Goal: Task Accomplishment & Management: Manage account settings

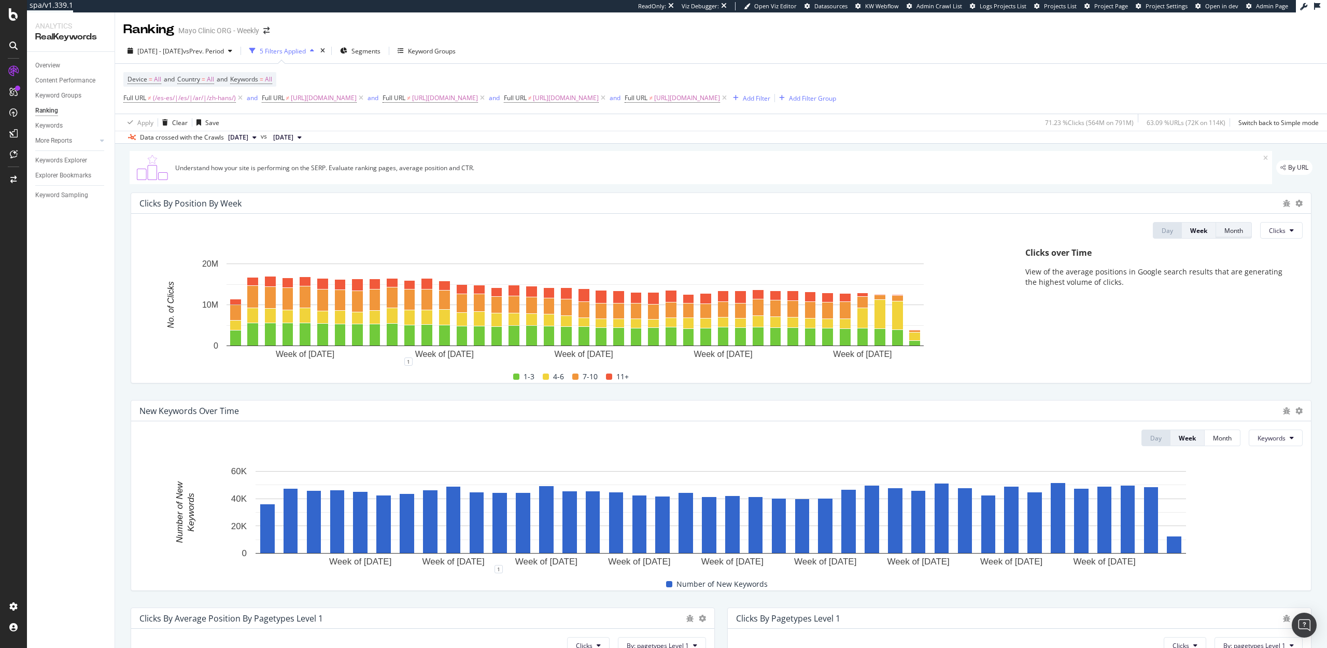
click at [1239, 231] on div "Month" at bounding box center [1234, 230] width 19 height 9
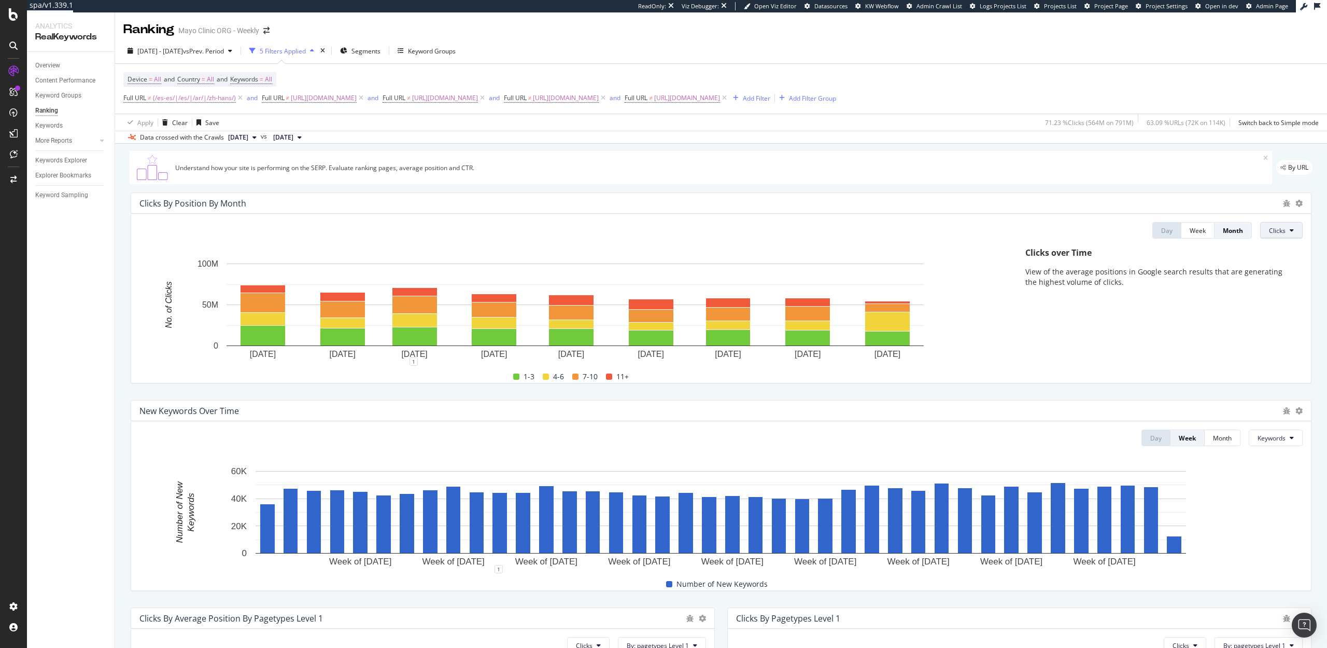
click at [1280, 227] on span "Clicks" at bounding box center [1277, 230] width 17 height 9
click at [1279, 254] on span "Rankings" at bounding box center [1289, 250] width 39 height 9
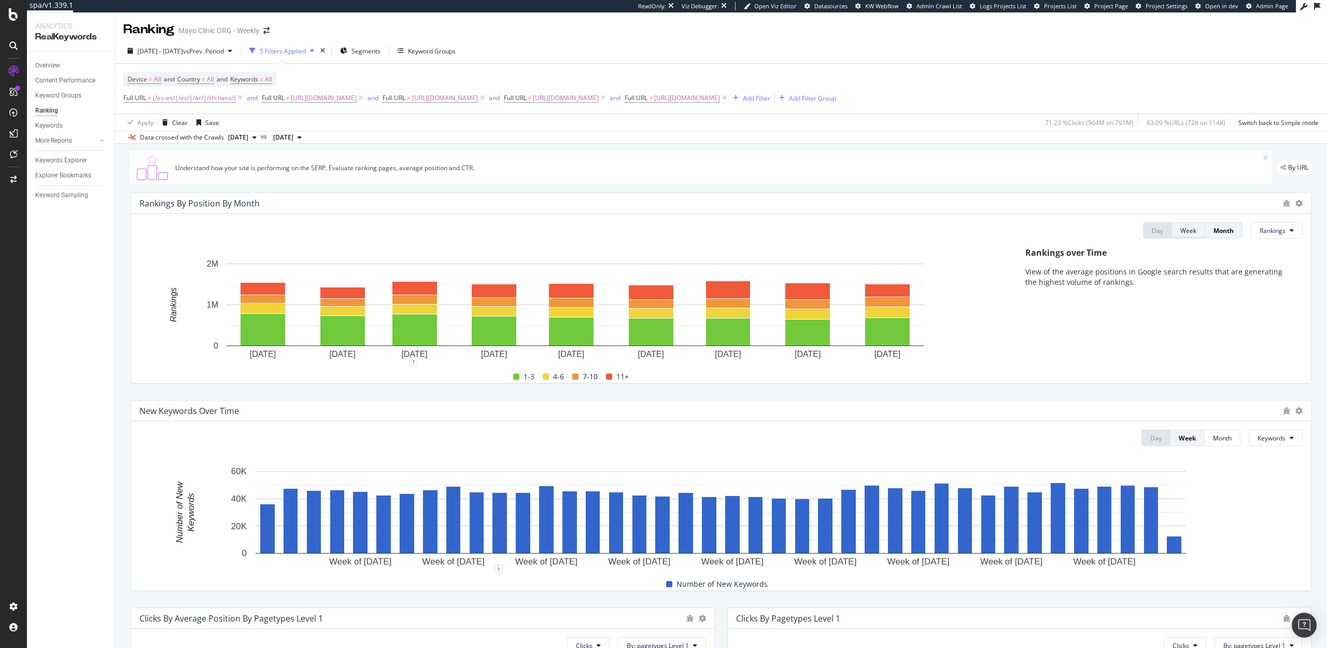
click at [1188, 226] on div "Week" at bounding box center [1189, 230] width 16 height 9
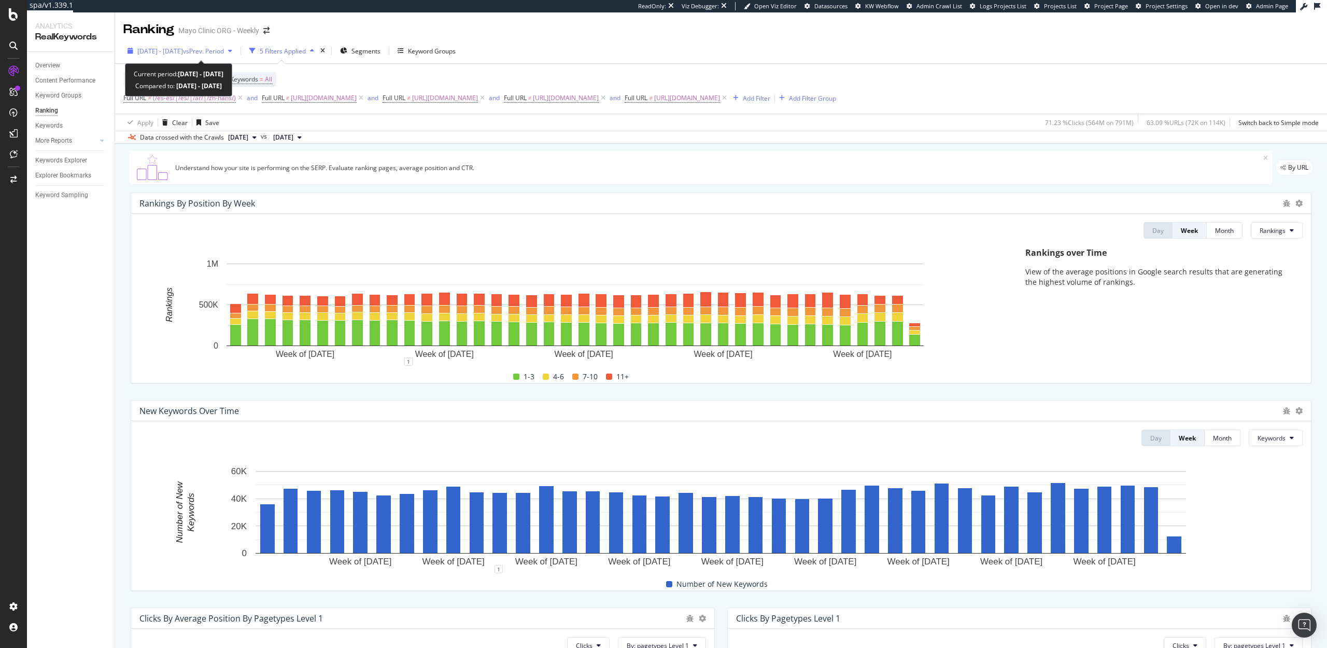
click at [168, 57] on div "[DATE] - [DATE] vs Prev. Period" at bounding box center [179, 51] width 113 height 16
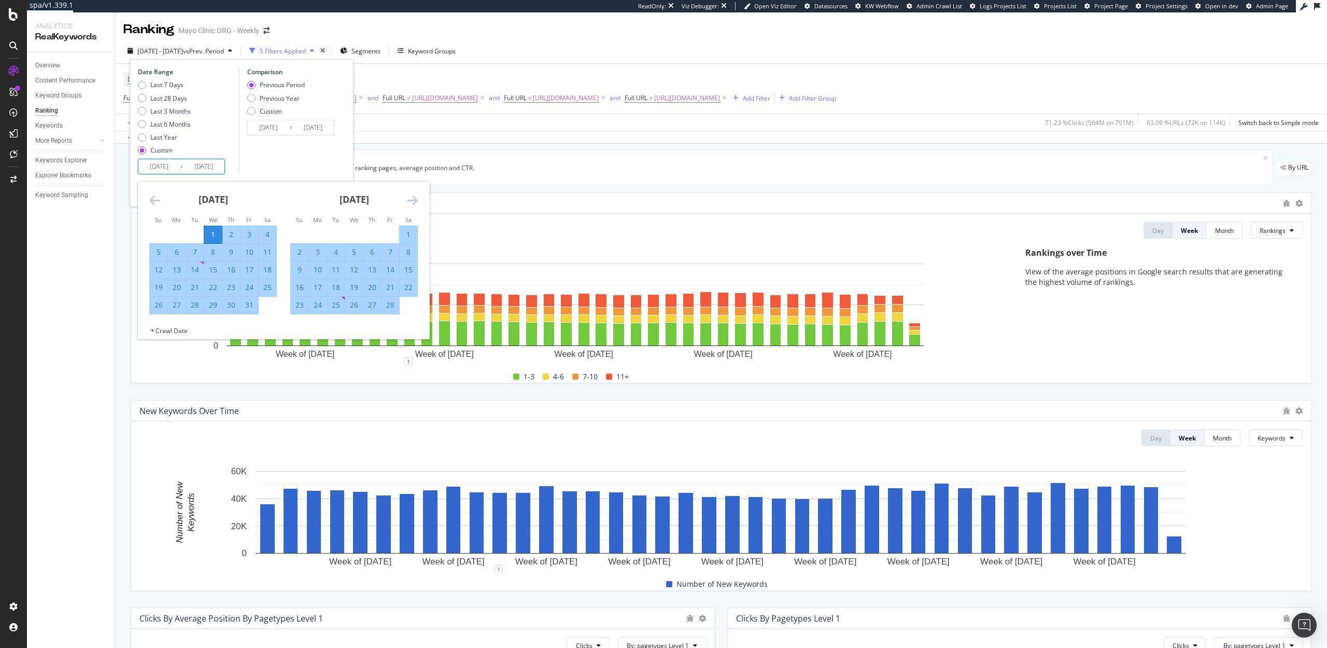
click at [161, 167] on input "[DATE]" at bounding box center [158, 166] width 41 height 15
click at [420, 199] on div "[DATE] 1 2 3 4 5 6 7 8 9 10 11 12 13 14 15 16 17 18 19 20 21 22 23 24 25 26 27 …" at bounding box center [354, 247] width 141 height 133
click at [412, 200] on icon "Move forward to switch to the next month." at bounding box center [412, 200] width 11 height 12
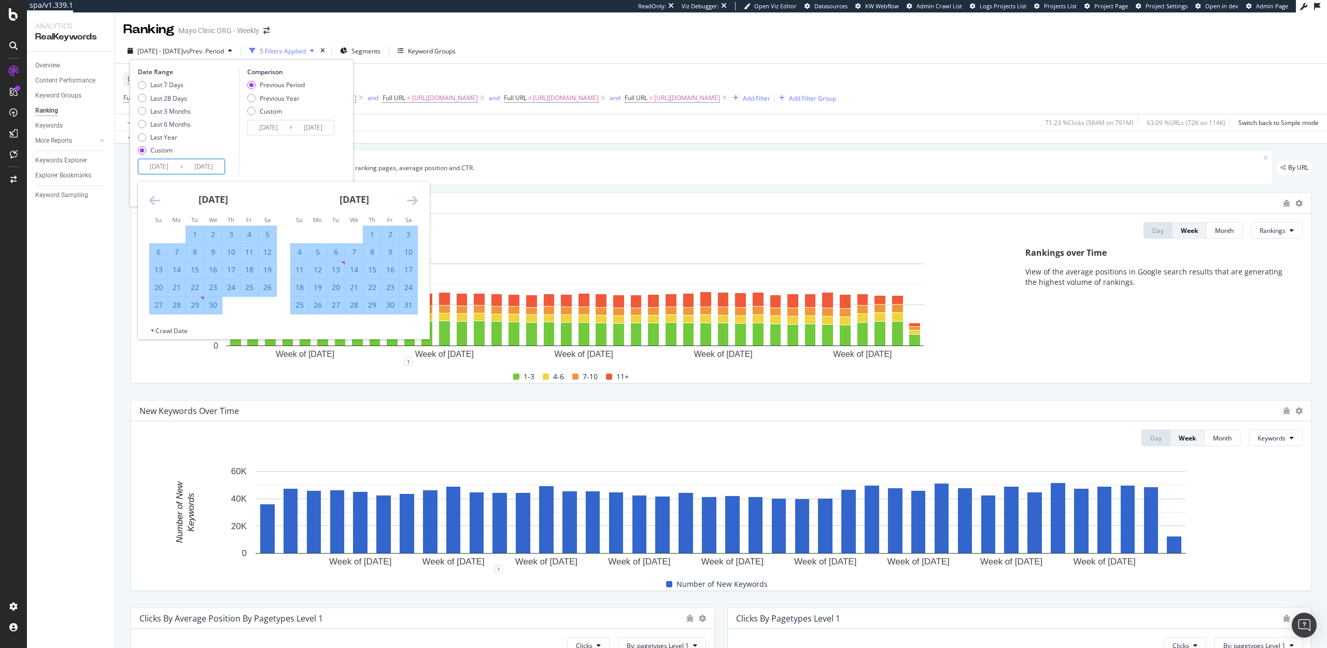
click at [412, 200] on icon "Move forward to switch to the next month." at bounding box center [412, 200] width 11 height 12
click at [414, 199] on icon "Move forward to switch to the next month." at bounding box center [412, 200] width 11 height 12
click at [386, 231] on div "1" at bounding box center [391, 234] width 18 height 10
type input "[DATE]"
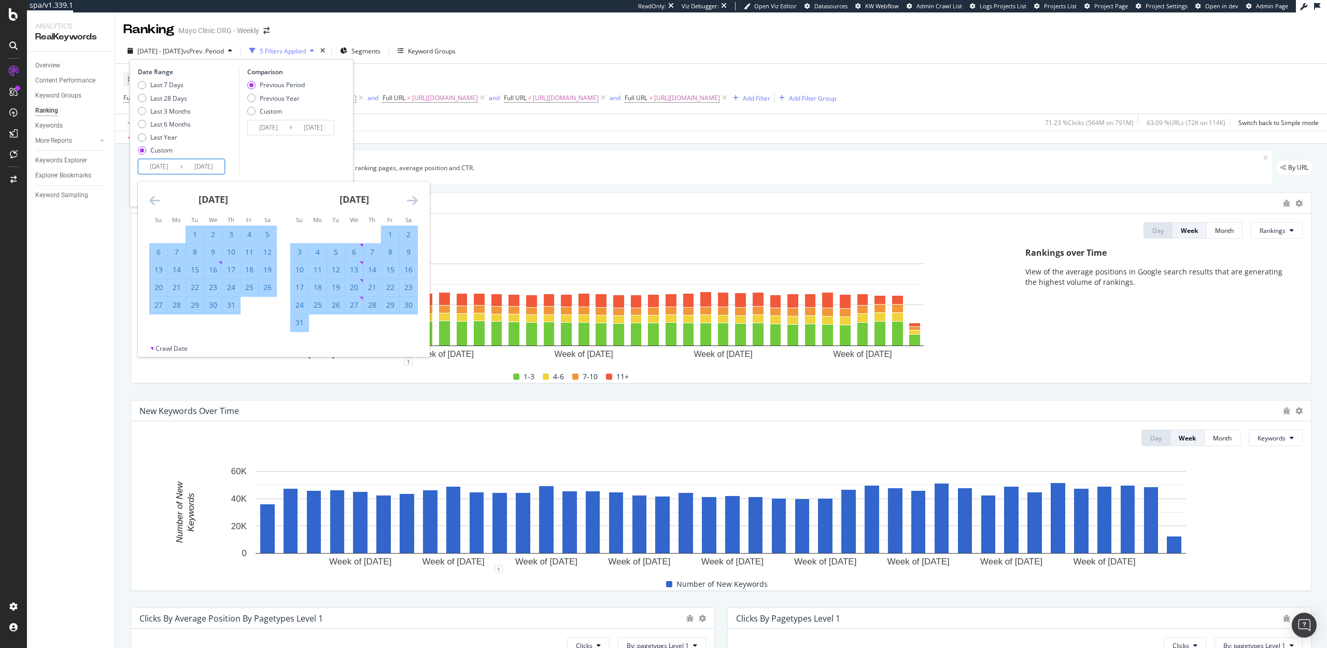
type input "[DATE]"
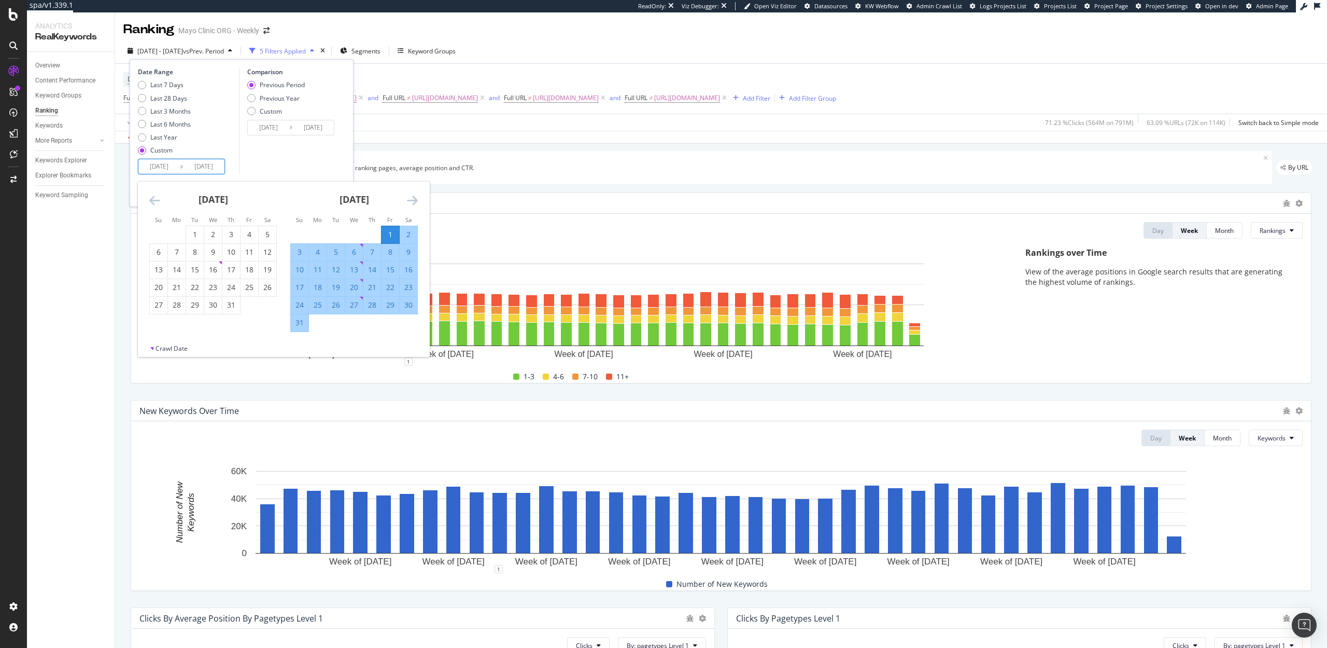
click at [299, 321] on div "31" at bounding box center [300, 322] width 18 height 10
type input "[DATE]"
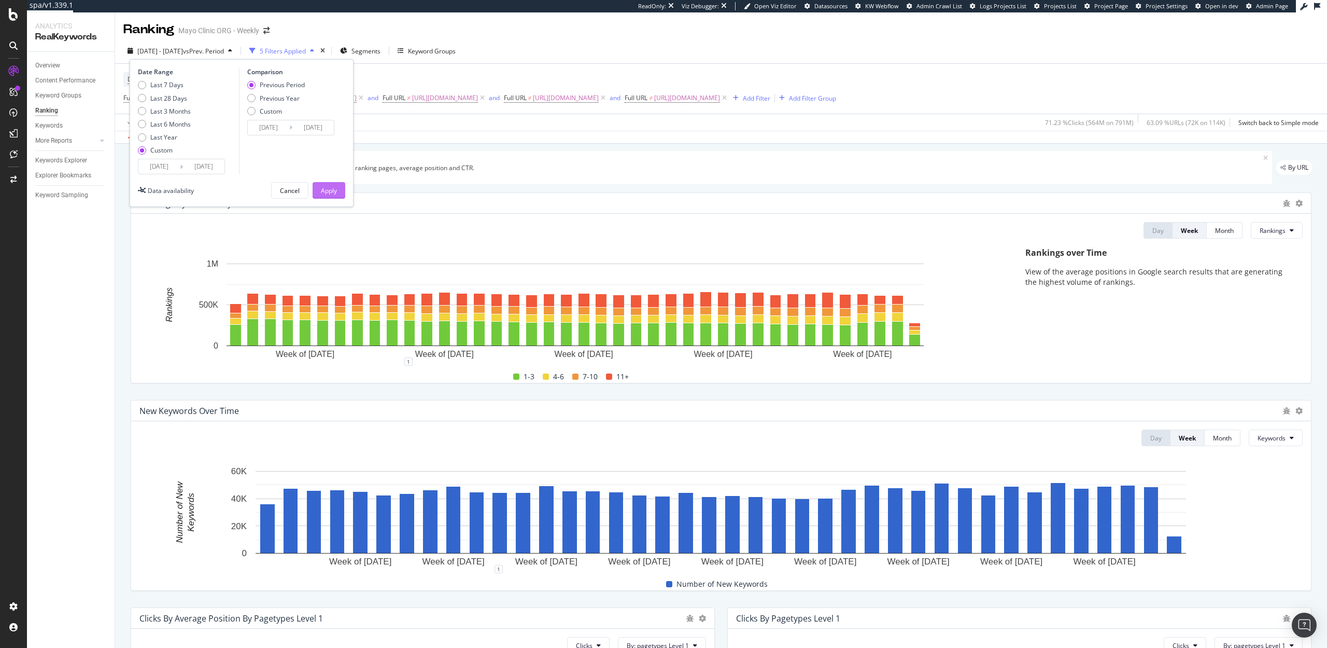
click at [325, 185] on div "Apply" at bounding box center [329, 191] width 16 height 16
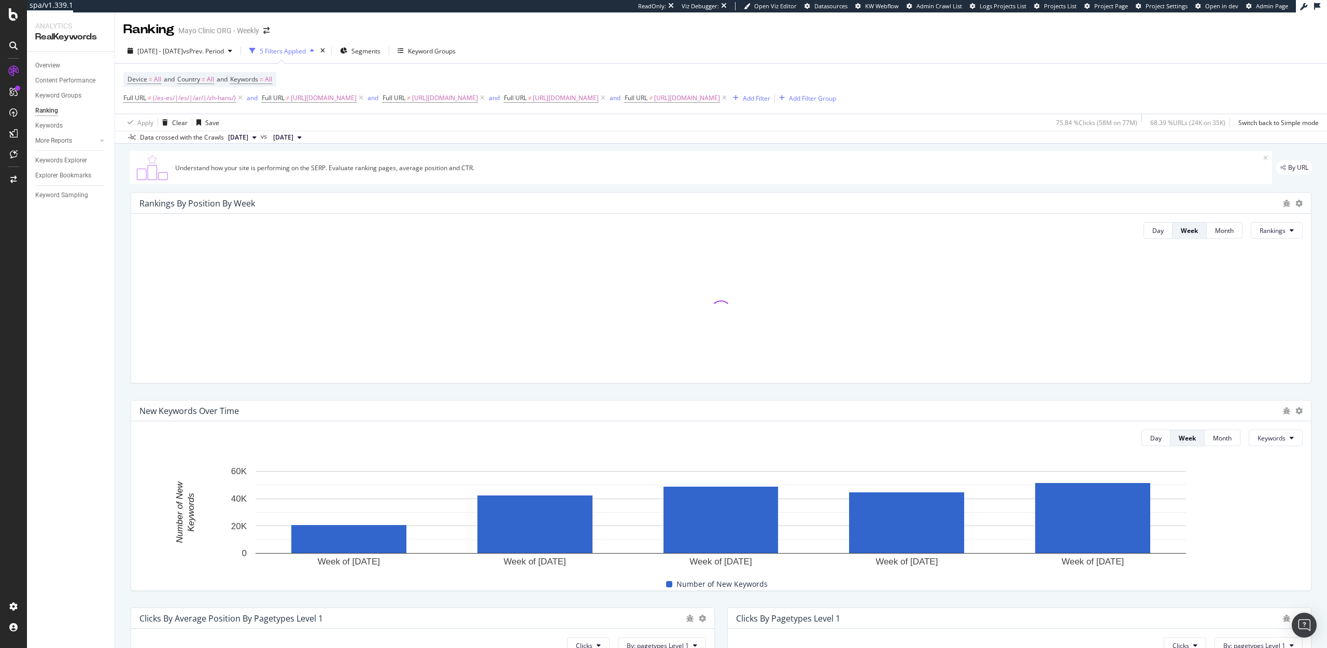
click at [1141, 225] on div "Day Week Month Rankings" at bounding box center [1218, 230] width 167 height 17
click at [1152, 229] on button "Day" at bounding box center [1158, 230] width 29 height 17
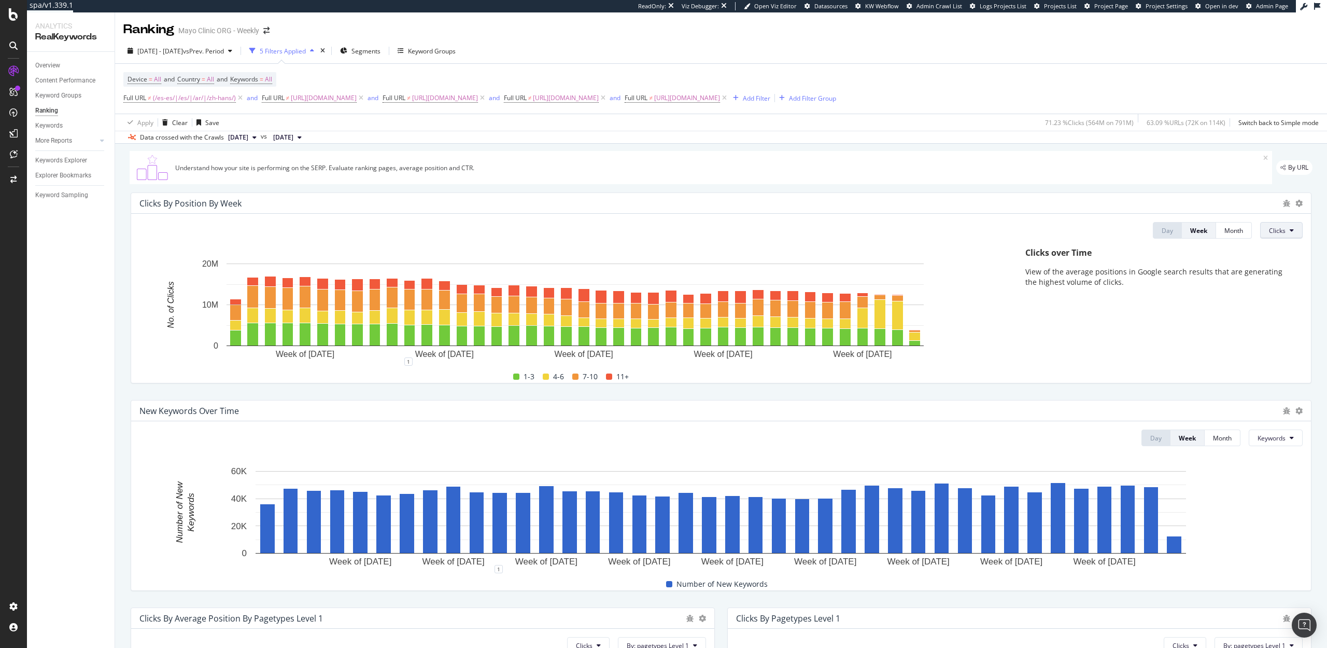
click at [1294, 233] on button "Clicks" at bounding box center [1281, 230] width 43 height 17
click at [1282, 248] on span "Rankings" at bounding box center [1289, 250] width 39 height 9
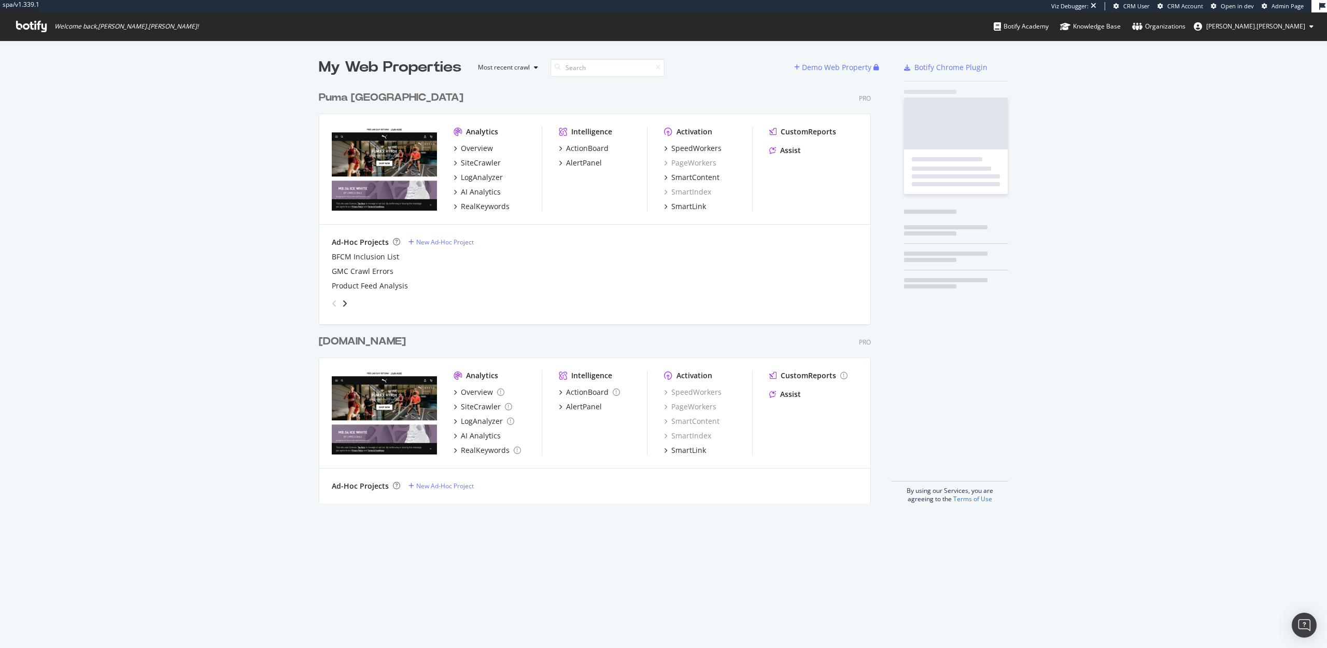
scroll to position [425, 560]
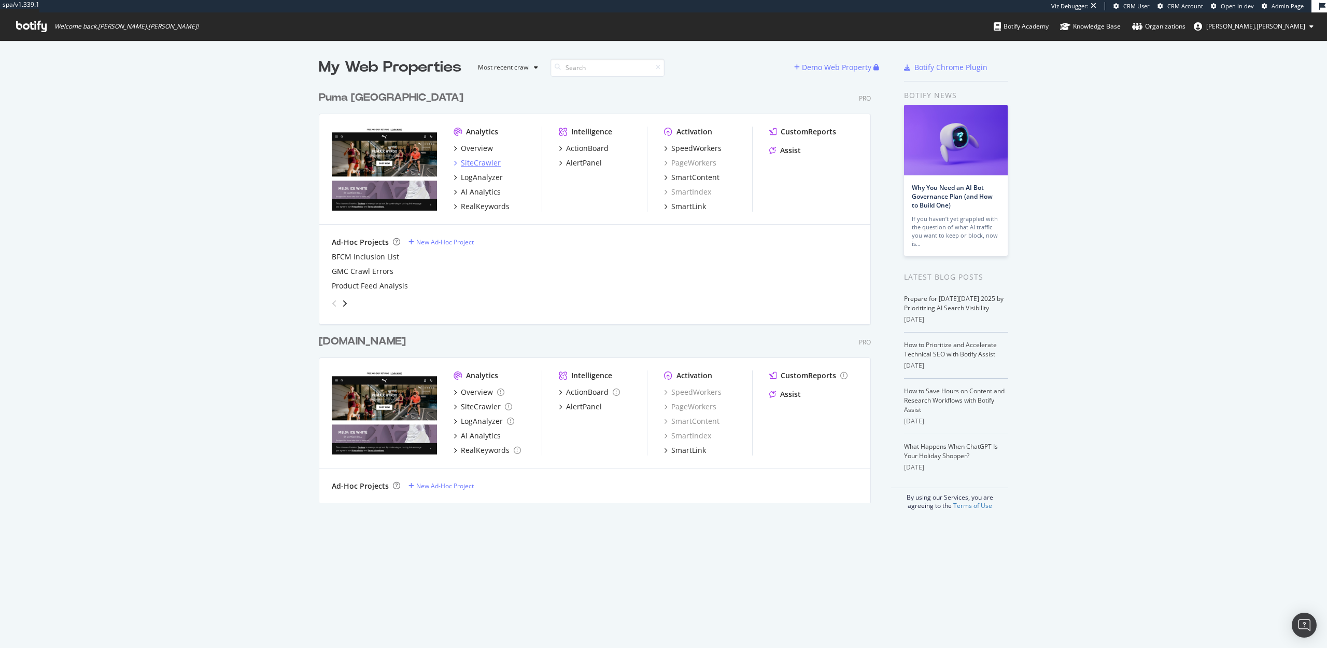
click at [480, 161] on div "SiteCrawler" at bounding box center [481, 163] width 40 height 10
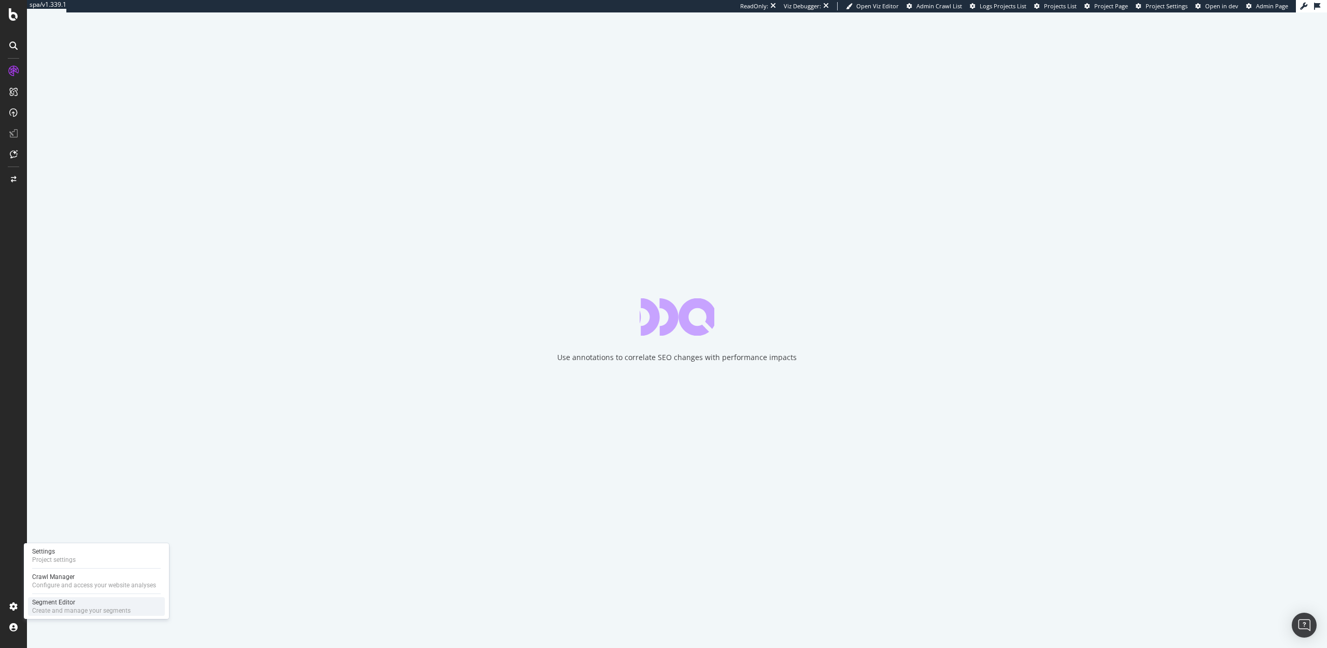
click at [63, 598] on div "Segment Editor" at bounding box center [81, 602] width 99 height 8
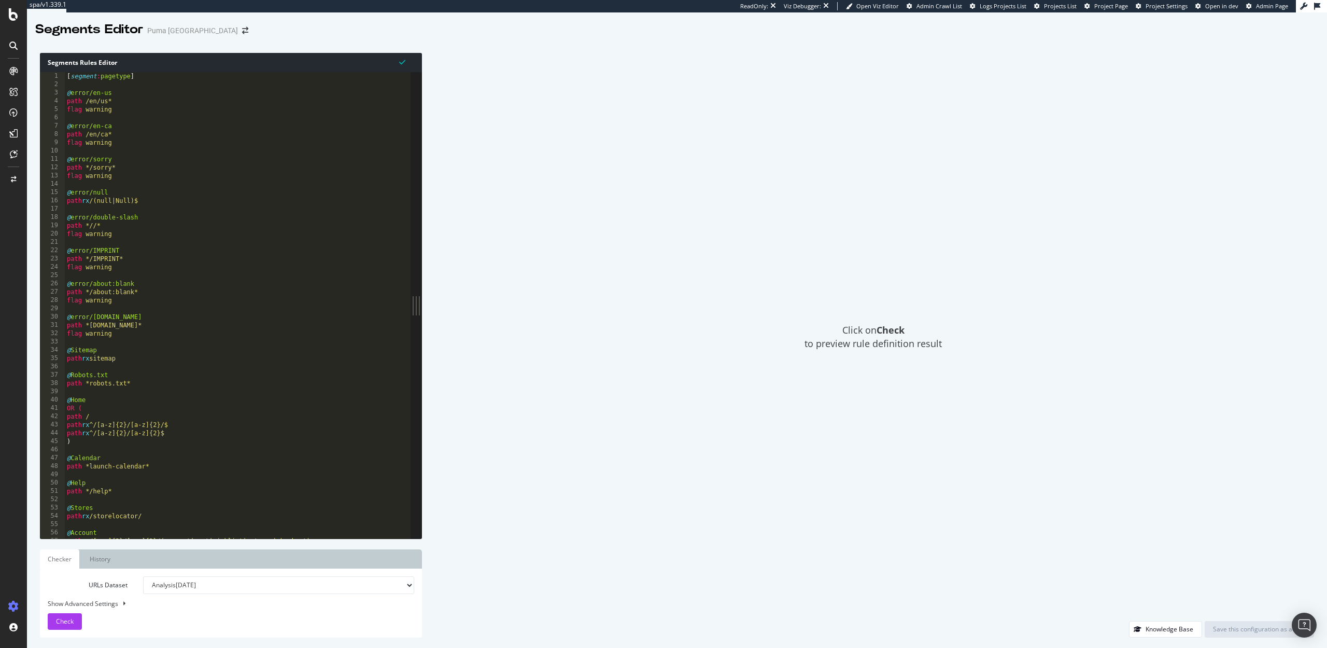
type textarea "path rx sitemap"
click at [304, 361] on div "[ segment : pagetype ] @ error/en-us path /en/us* flag warning @ error/en-ca pa…" at bounding box center [358, 313] width 586 height 483
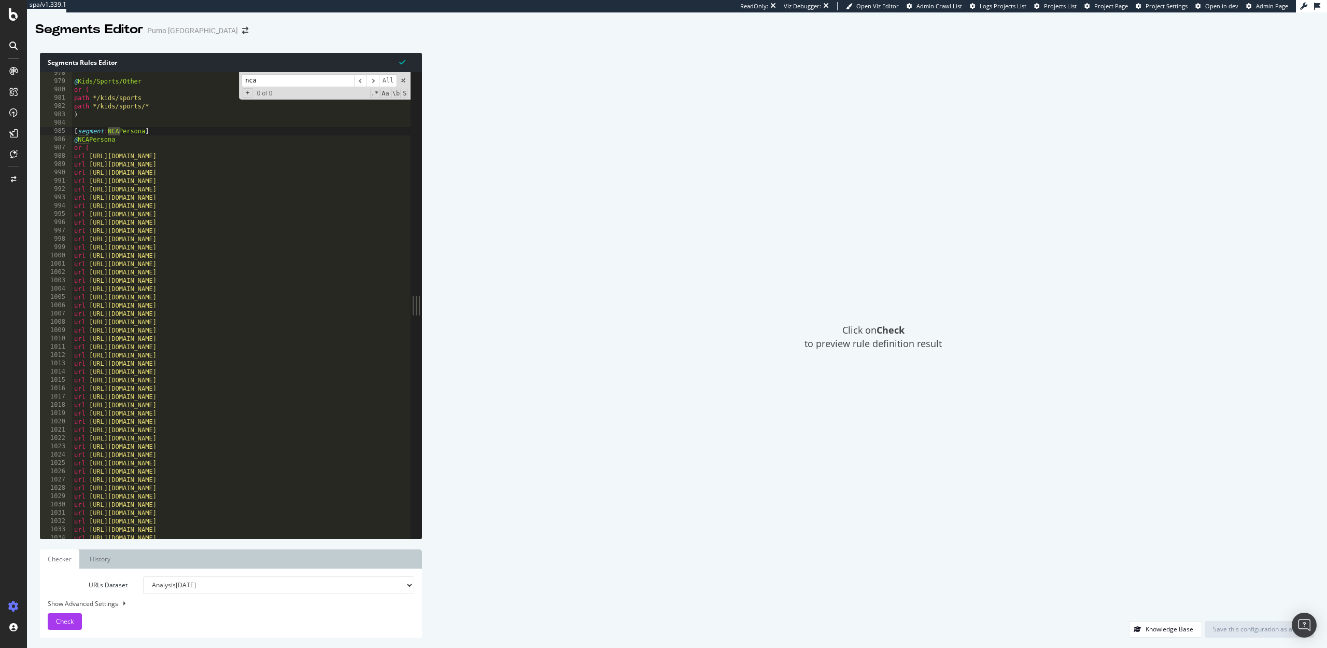
scroll to position [8186, 0]
type input "nca"
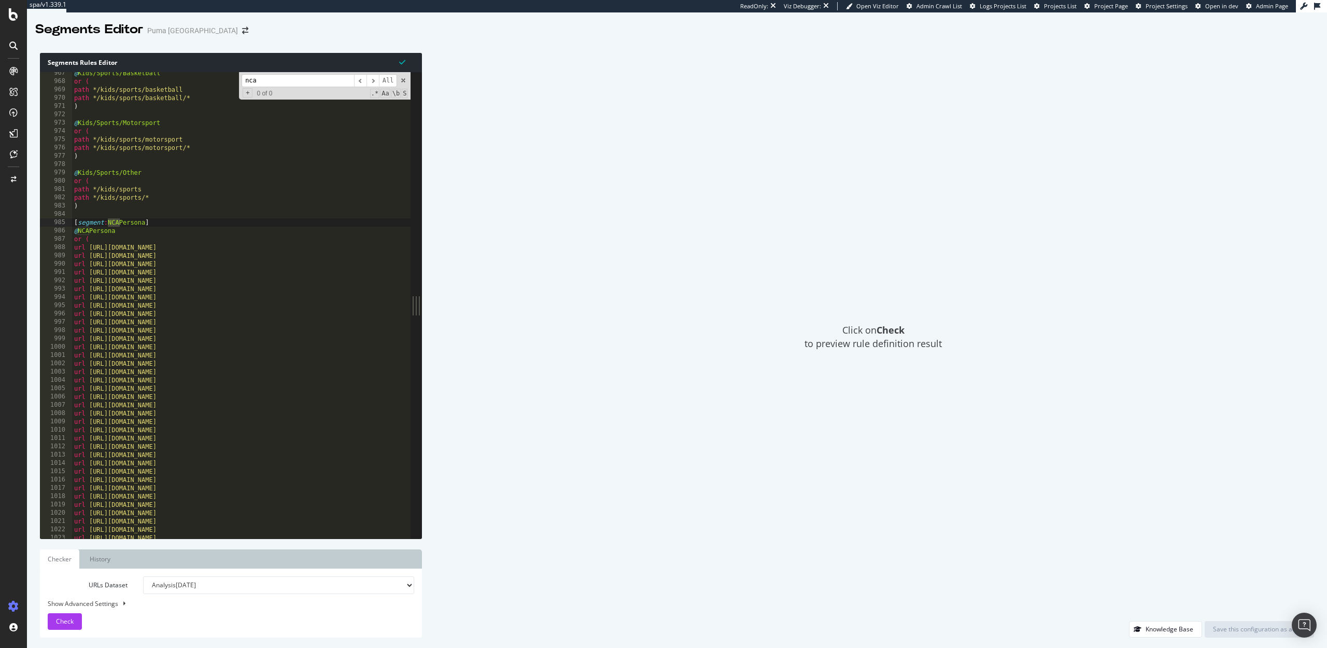
click at [162, 228] on div "@ Kids/Sports/Basketball or ( path */kids/sports/basketball path */kids/sports/…" at bounding box center [365, 310] width 586 height 483
click at [156, 222] on div "@ Kids/Sports/Basketball or ( path */kids/sports/basketball path */kids/sports/…" at bounding box center [365, 310] width 586 height 483
type textarea "[segment:NCAPersona]"
click at [1266, 630] on div "Save this configuration as active" at bounding box center [1259, 628] width 93 height 9
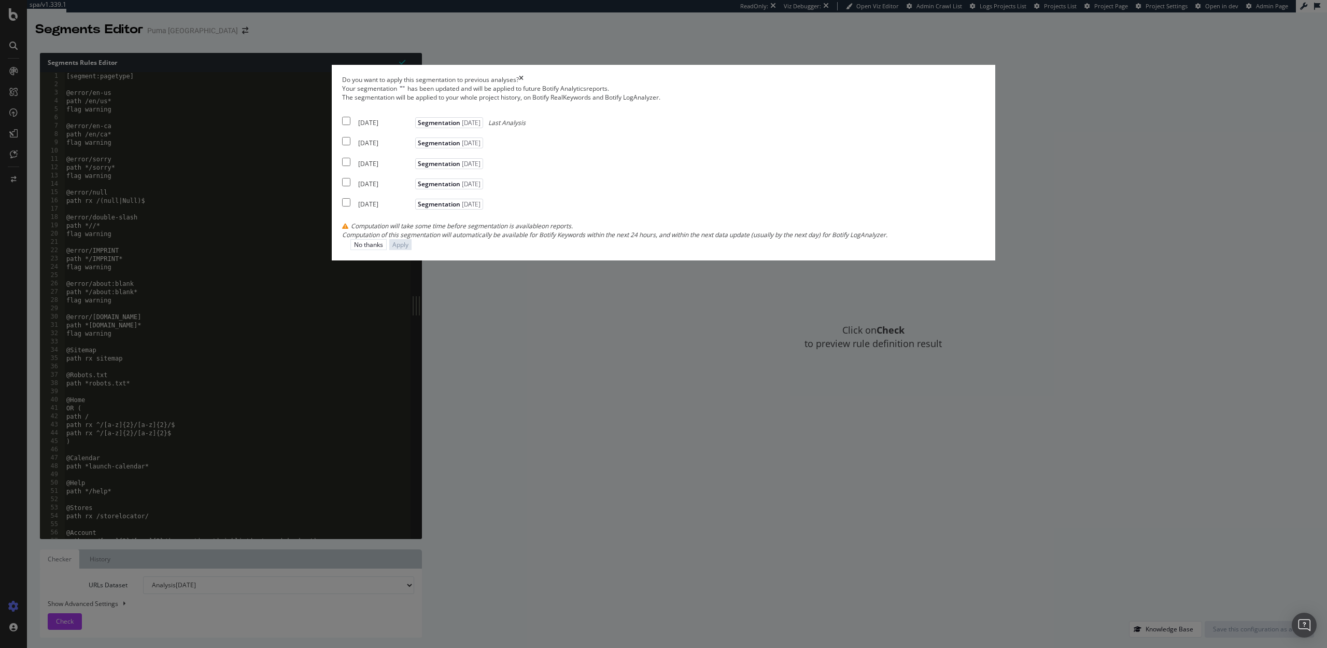
click at [524, 84] on icon "times" at bounding box center [521, 79] width 5 height 9
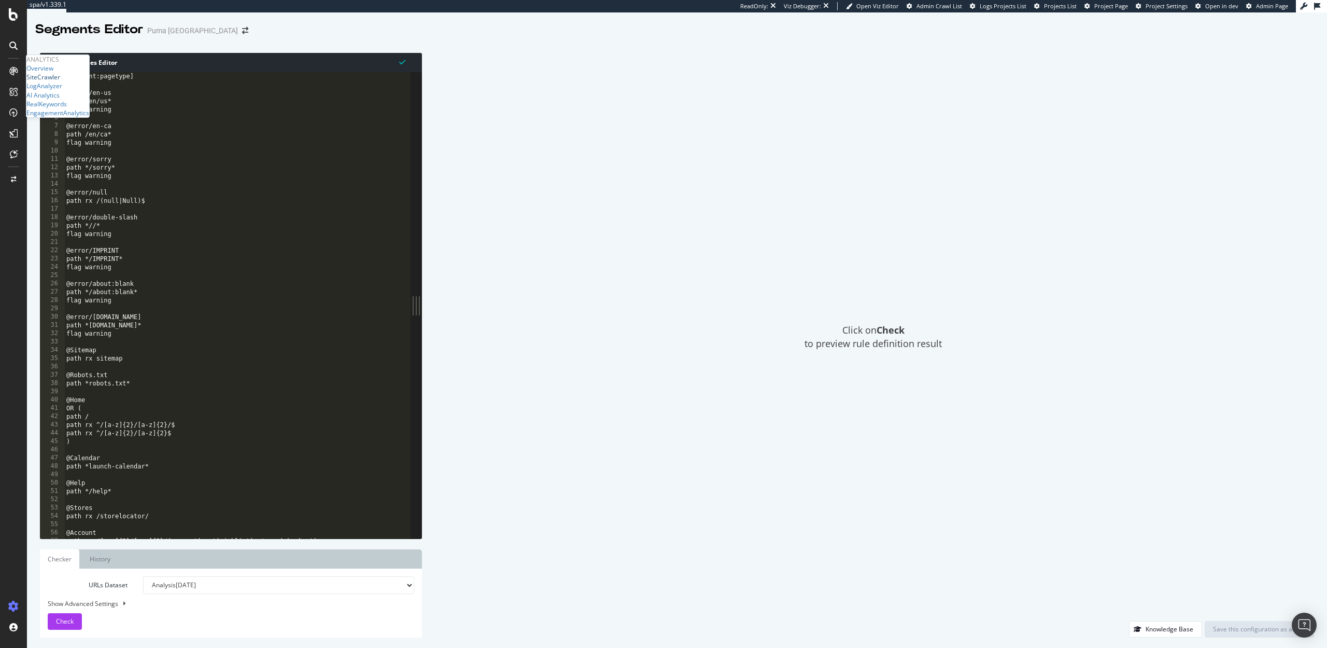
click at [40, 81] on div "SiteCrawler" at bounding box center [43, 77] width 34 height 9
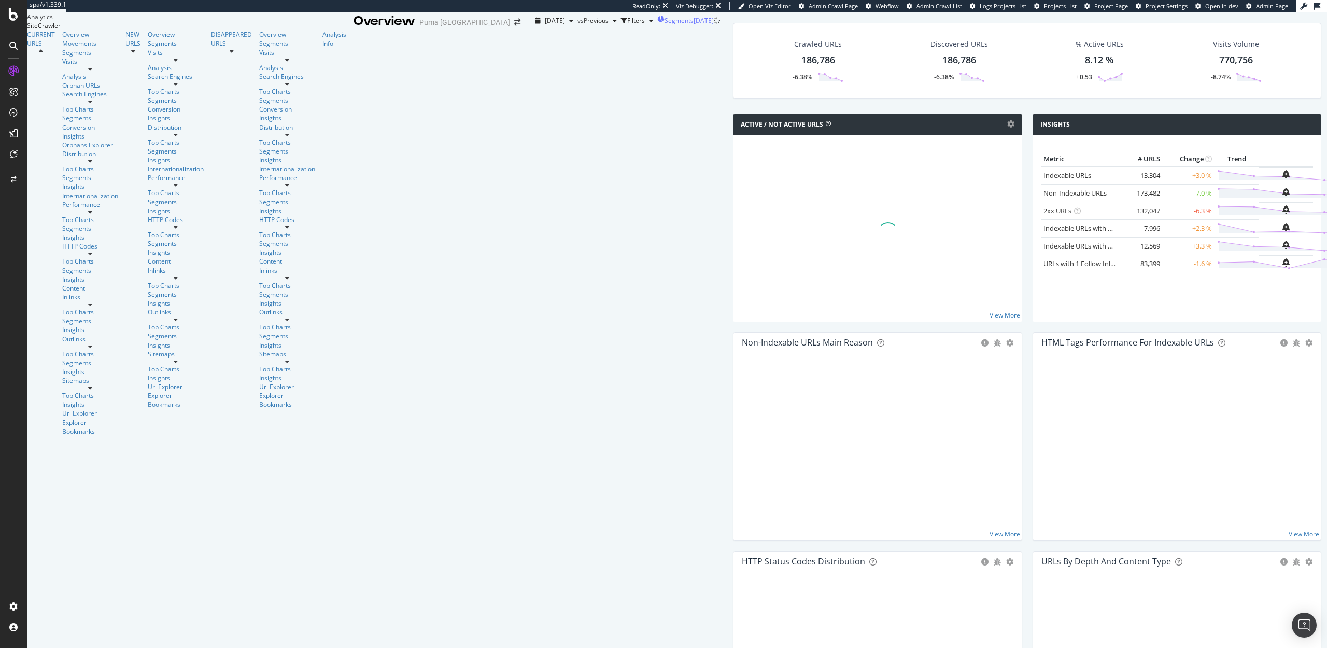
click at [694, 25] on div "2025-08-08" at bounding box center [704, 20] width 20 height 9
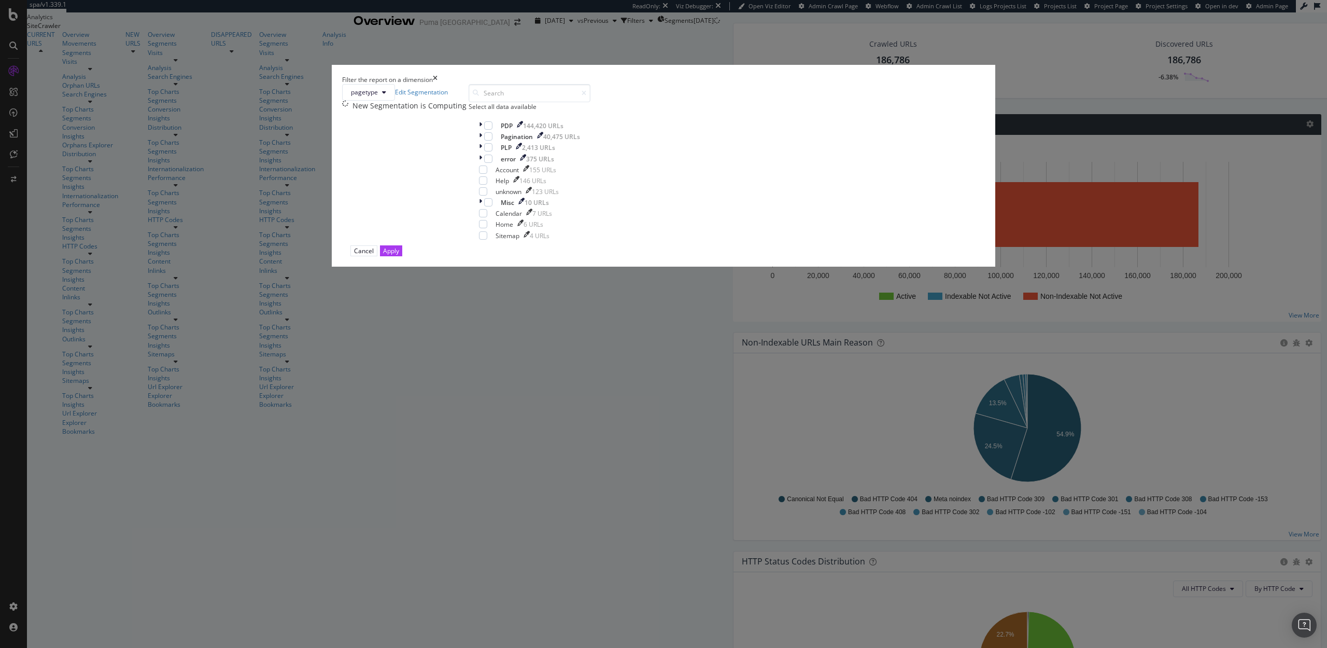
click at [758, 84] on div "Filter the report on a dimension" at bounding box center [663, 79] width 643 height 9
click at [438, 84] on icon "times" at bounding box center [435, 79] width 5 height 9
